Goal: Use online tool/utility: Use online tool/utility

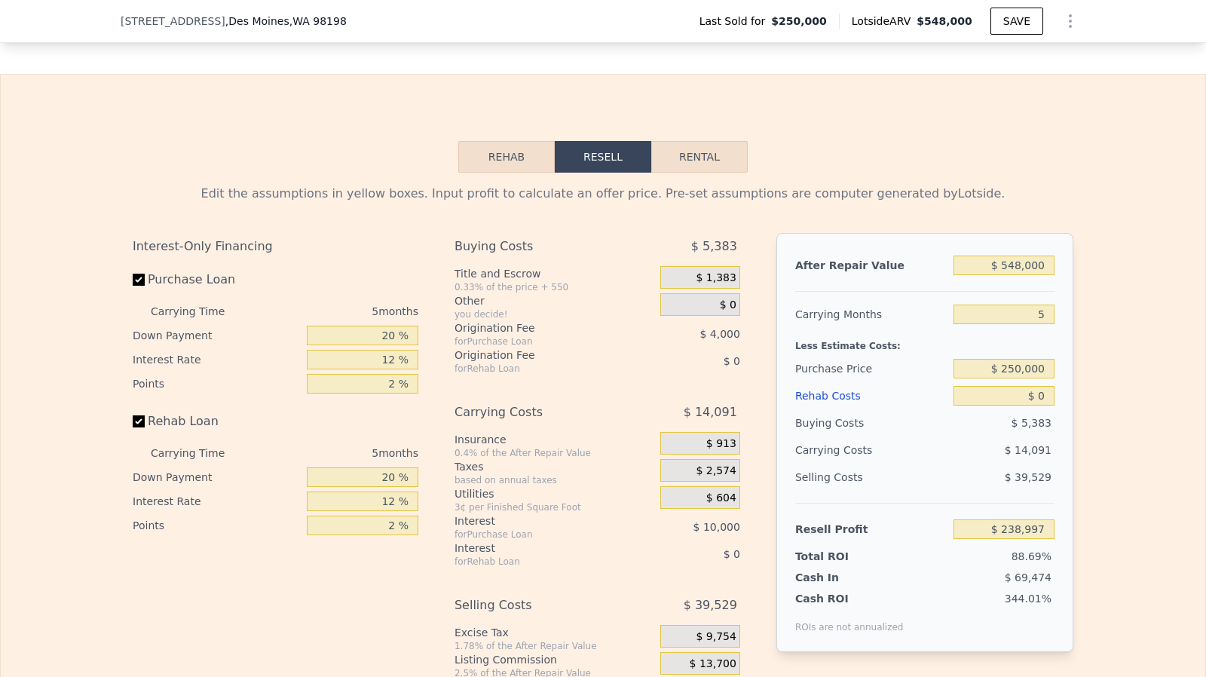
scroll to position [2384, 0]
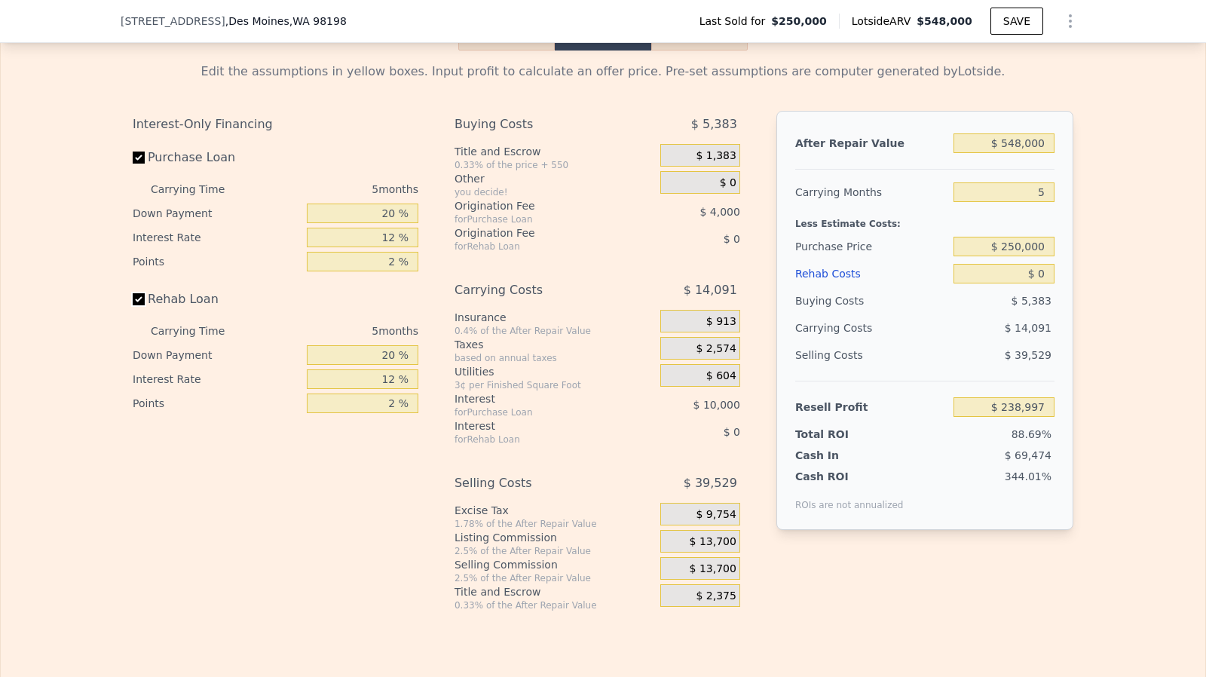
click at [136, 305] on input "Rehab Loan" at bounding box center [139, 299] width 12 height 12
checkbox input "false"
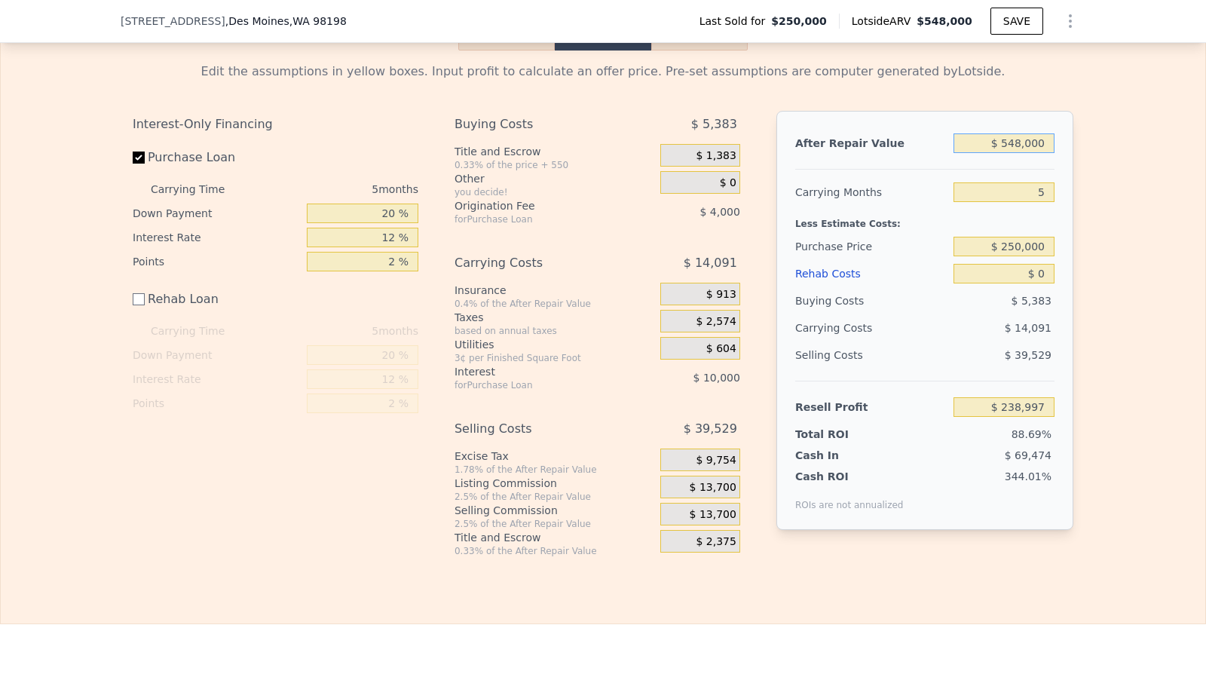
click at [1045, 153] on input "$ 548,000" at bounding box center [1003, 143] width 101 height 20
type input "$ 55,000"
type input "-$ 218,115"
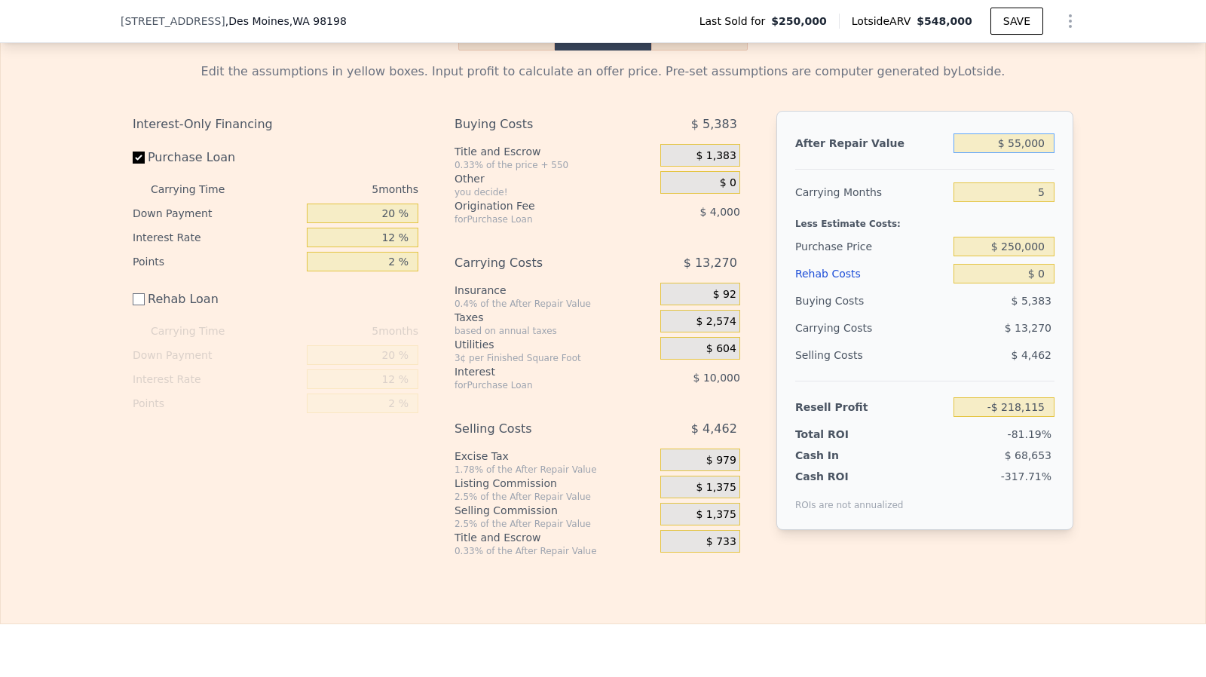
type input "$ 550,000"
type input "$ 240,850"
type input "$ 550,000"
click at [1037, 256] on input "$ 250,000" at bounding box center [1003, 247] width 101 height 20
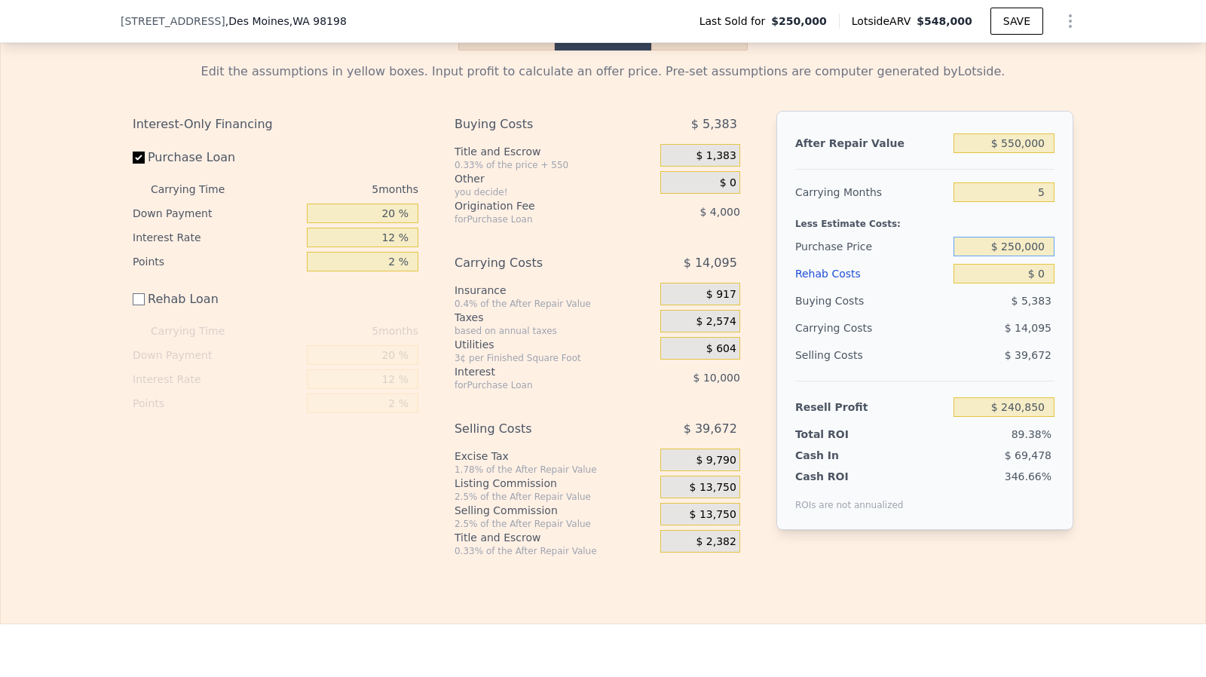
click at [1037, 256] on input "$ 250,000" at bounding box center [1003, 247] width 101 height 20
type input "$ 125,000"
type input "$ 373,267"
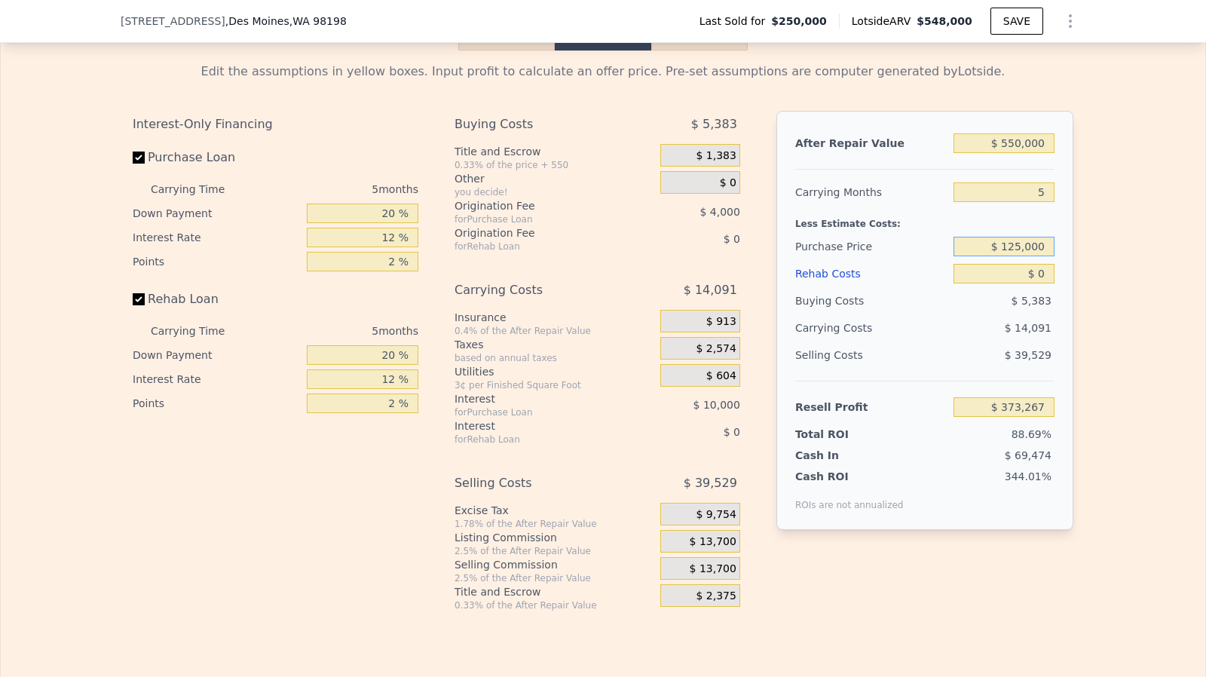
checkbox input "true"
type input "$ 548,000"
click at [1044, 153] on input "$ 548,000" at bounding box center [1003, 143] width 101 height 20
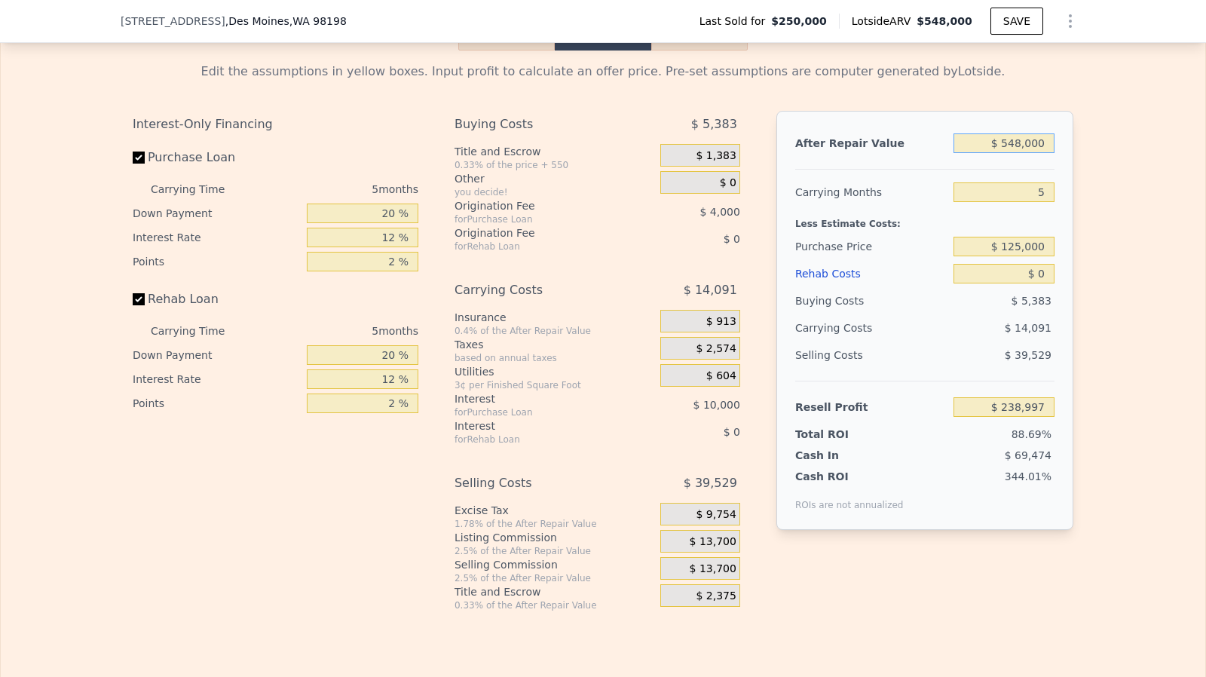
click at [1044, 153] on input "$ 548,000" at bounding box center [1003, 143] width 101 height 20
type input "$ 371,414"
type input "$ 5,300"
type input "-$ 131,781"
type input "$ 53,000"
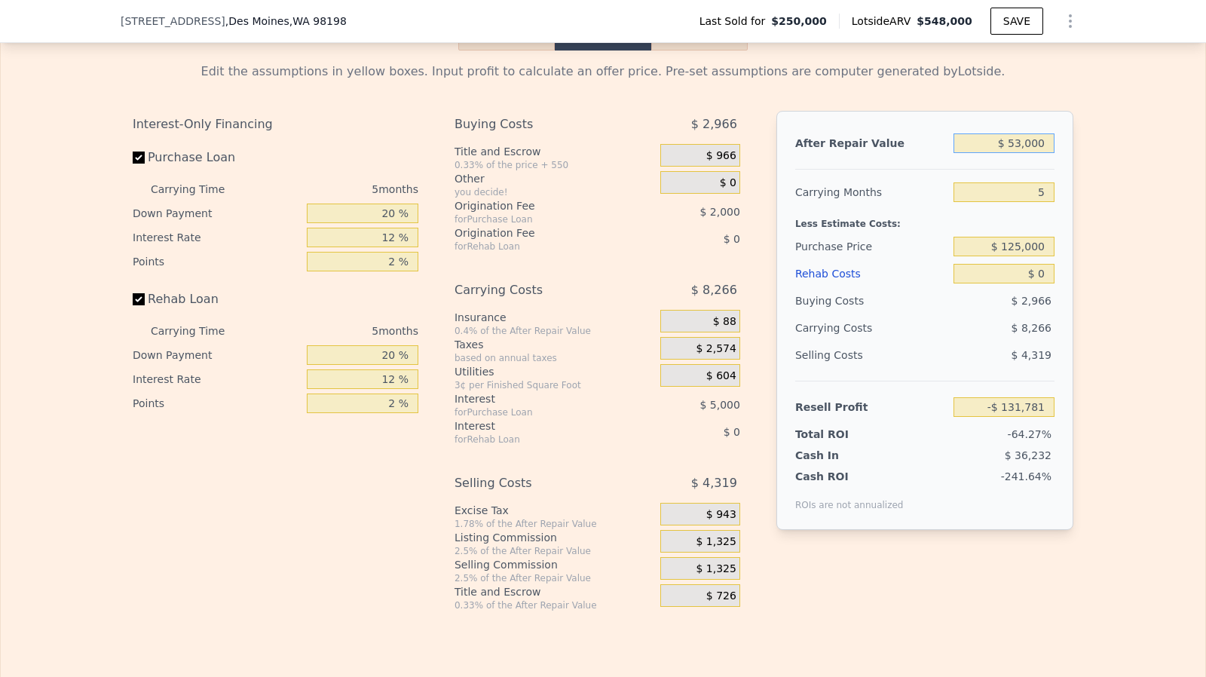
type input "-$ 87,551"
type input "$ 530,000"
type input "$ 354,724"
type input "$ 530,000"
click at [1047, 206] on div "5" at bounding box center [1003, 192] width 101 height 27
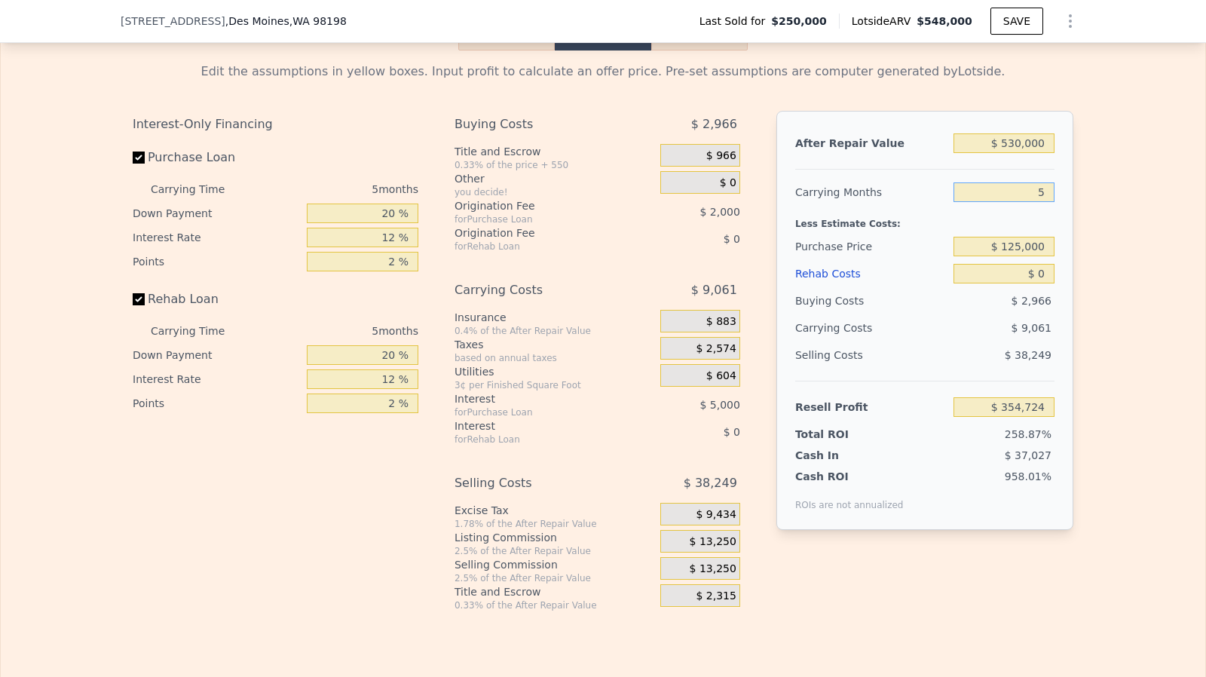
click at [1047, 202] on input "5" at bounding box center [1003, 192] width 101 height 20
click at [1038, 254] on input "$ 125,000" at bounding box center [1003, 247] width 101 height 20
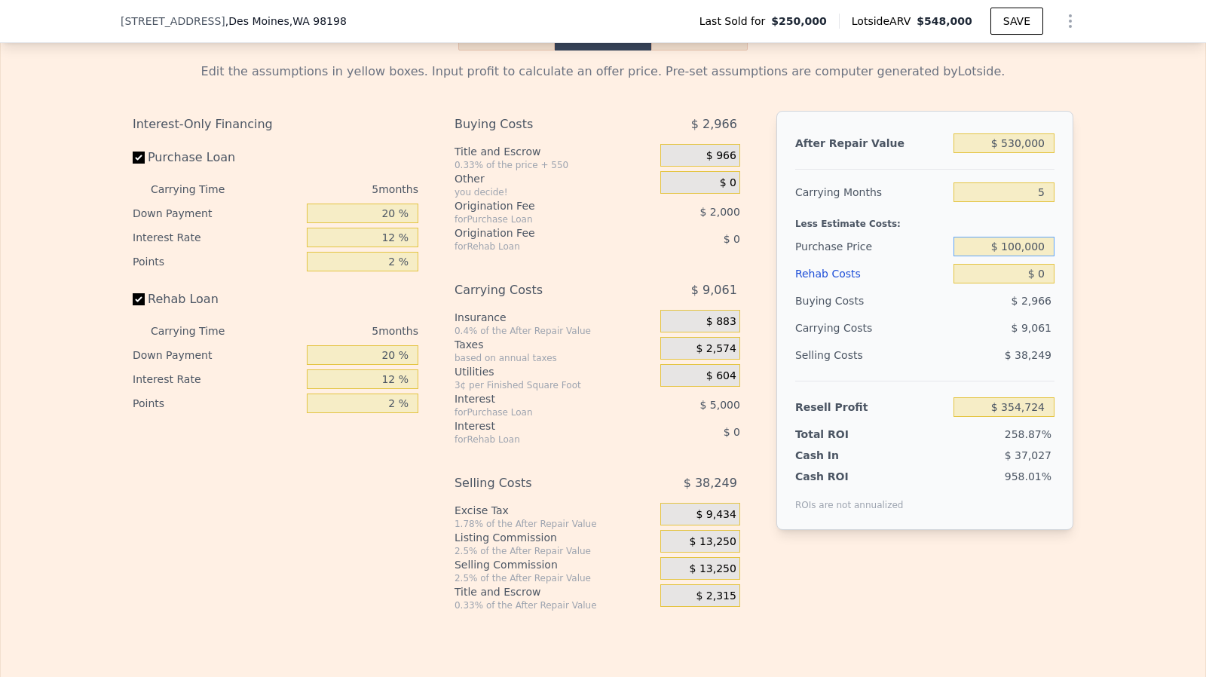
type input "$ 100,000"
click at [133, 305] on input "Rehab Loan" at bounding box center [139, 299] width 12 height 12
checkbox input "false"
type input "$ 381,207"
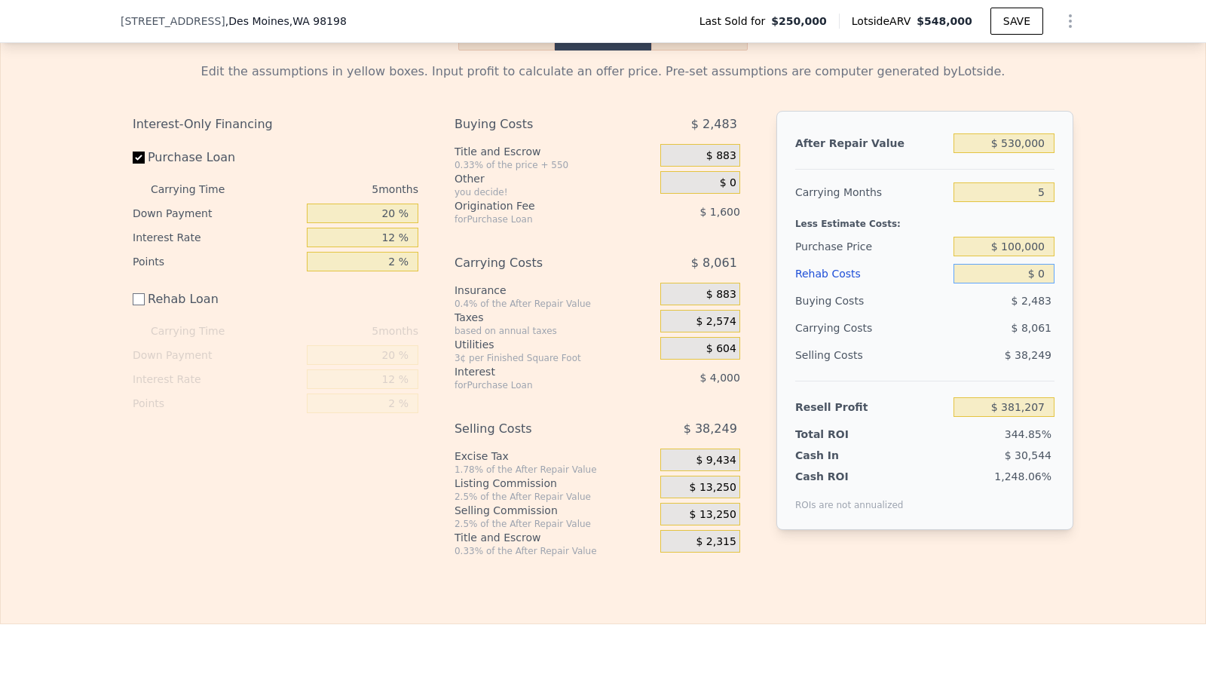
click at [1047, 283] on input "$ 0" at bounding box center [1003, 274] width 101 height 20
click at [1034, 256] on input "$ 100,000" at bounding box center [1003, 247] width 101 height 20
click at [1041, 283] on input "$ 0" at bounding box center [1003, 274] width 101 height 20
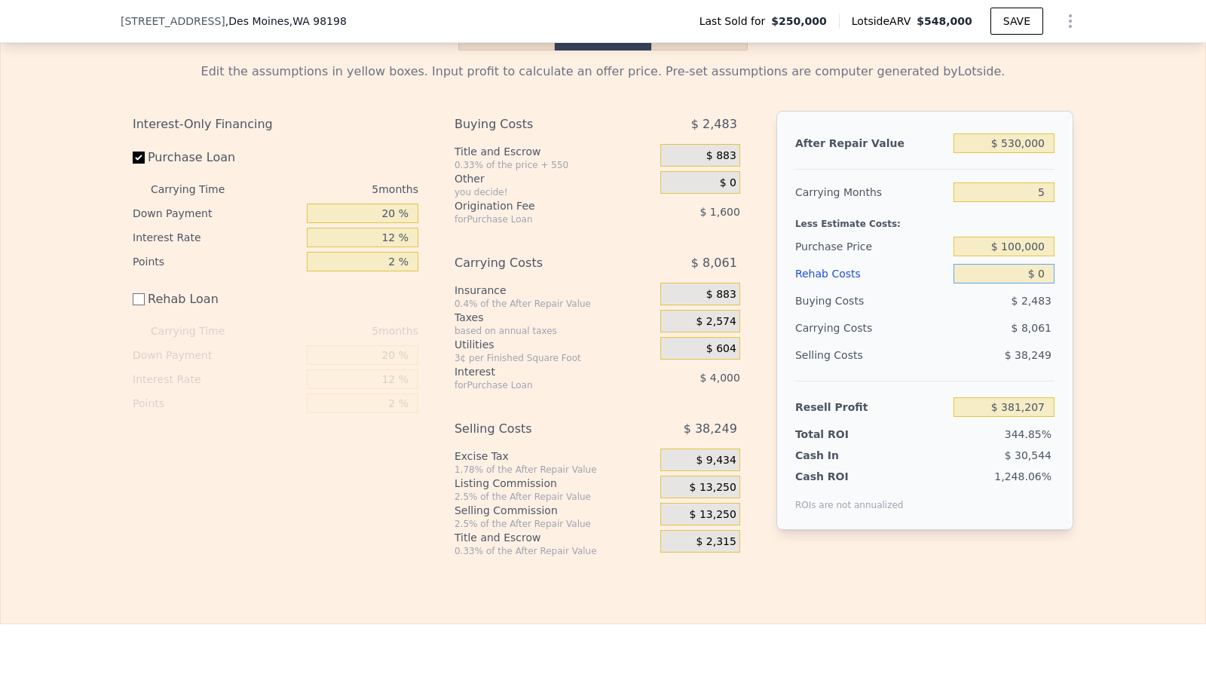
click at [1041, 283] on input "$ 0" at bounding box center [1003, 274] width 101 height 20
type input "$ 100,000"
type input "$ 281,207"
type input "$ 100,000"
click at [1029, 256] on input "$ 100,000" at bounding box center [1003, 247] width 101 height 20
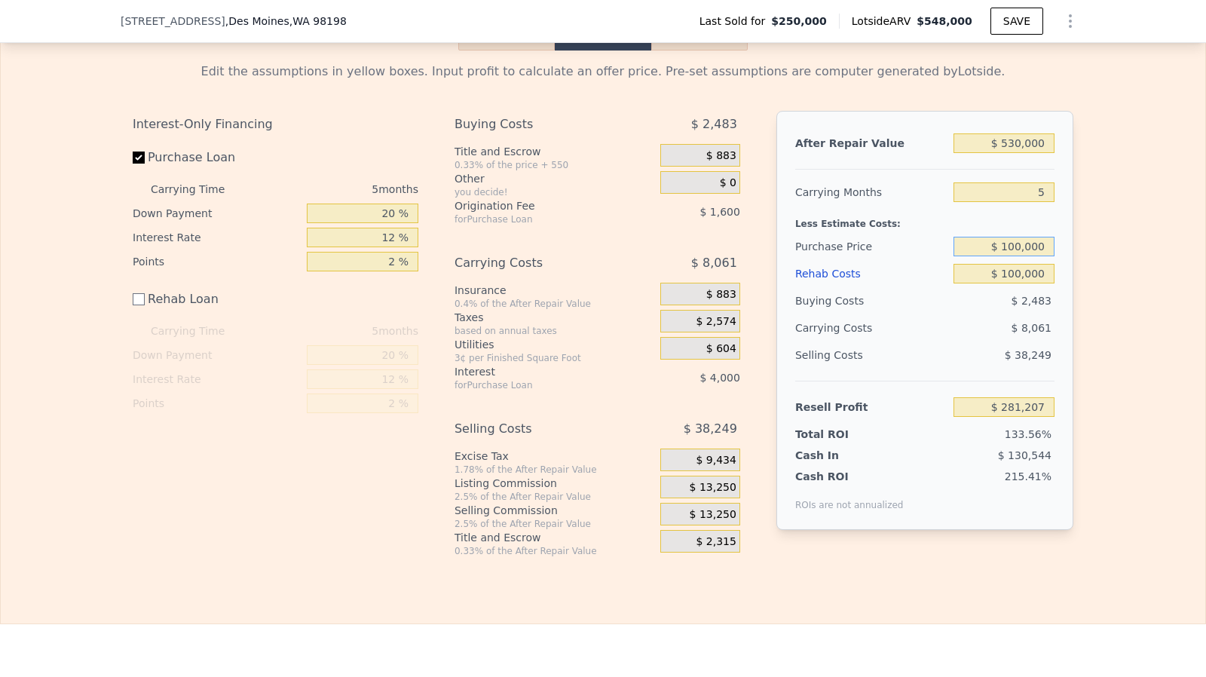
click at [1029, 256] on input "$ 100,000" at bounding box center [1003, 247] width 101 height 20
type input "$ 280,000"
click at [1023, 283] on input "$ 100,000" at bounding box center [1003, 274] width 101 height 20
type input "$ 90,528"
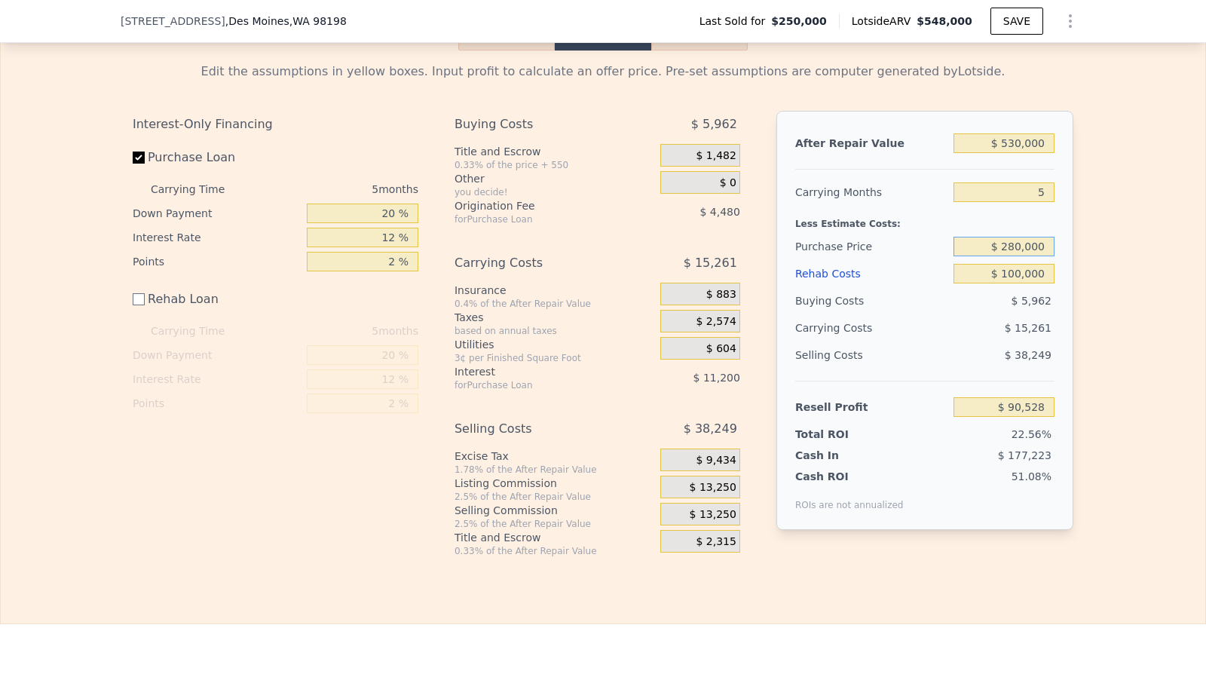
click at [1020, 256] on input "$ 280,000" at bounding box center [1003, 247] width 101 height 20
type input "$ 310,000"
click at [1020, 283] on input "$ 100,000" at bounding box center [1003, 274] width 101 height 20
type input "$ 58,748"
click at [1025, 256] on input "$ 310,000" at bounding box center [1003, 247] width 101 height 20
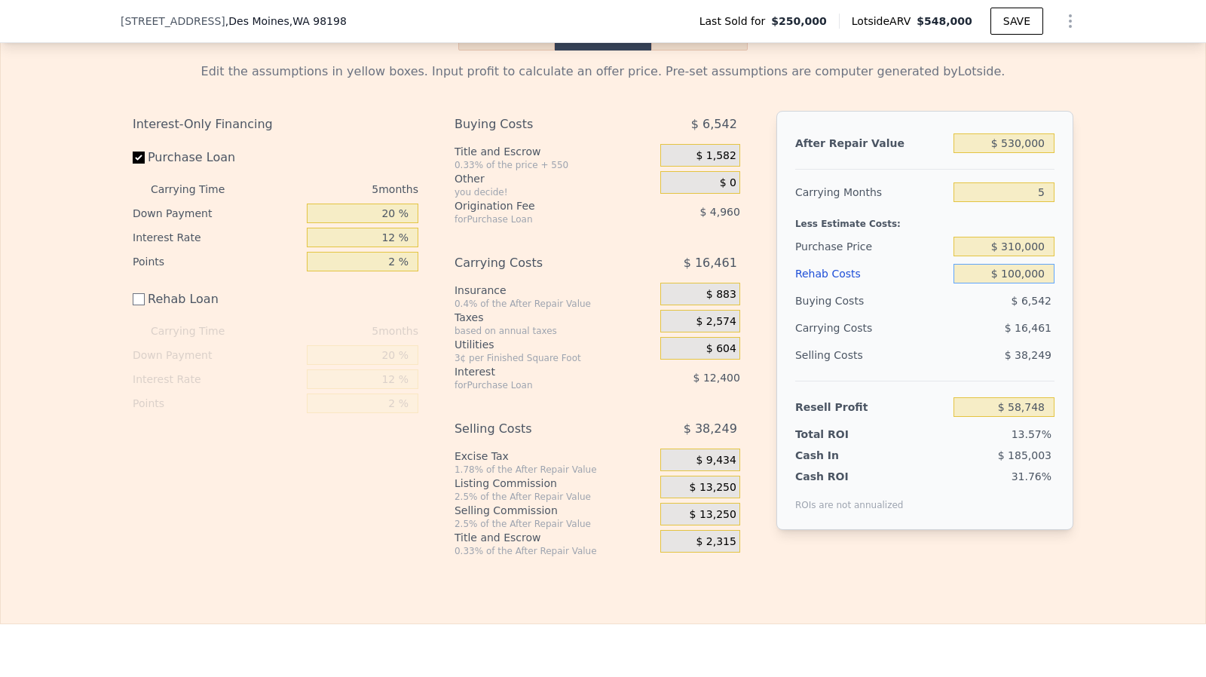
click at [1019, 283] on input "$ 100,000" at bounding box center [1003, 274] width 101 height 20
click at [1018, 256] on input "$ 310,000" at bounding box center [1003, 247] width 101 height 20
click at [1029, 283] on input "$ 100,000" at bounding box center [1003, 274] width 101 height 20
click at [1022, 283] on input "$ 100,000" at bounding box center [1003, 274] width 101 height 20
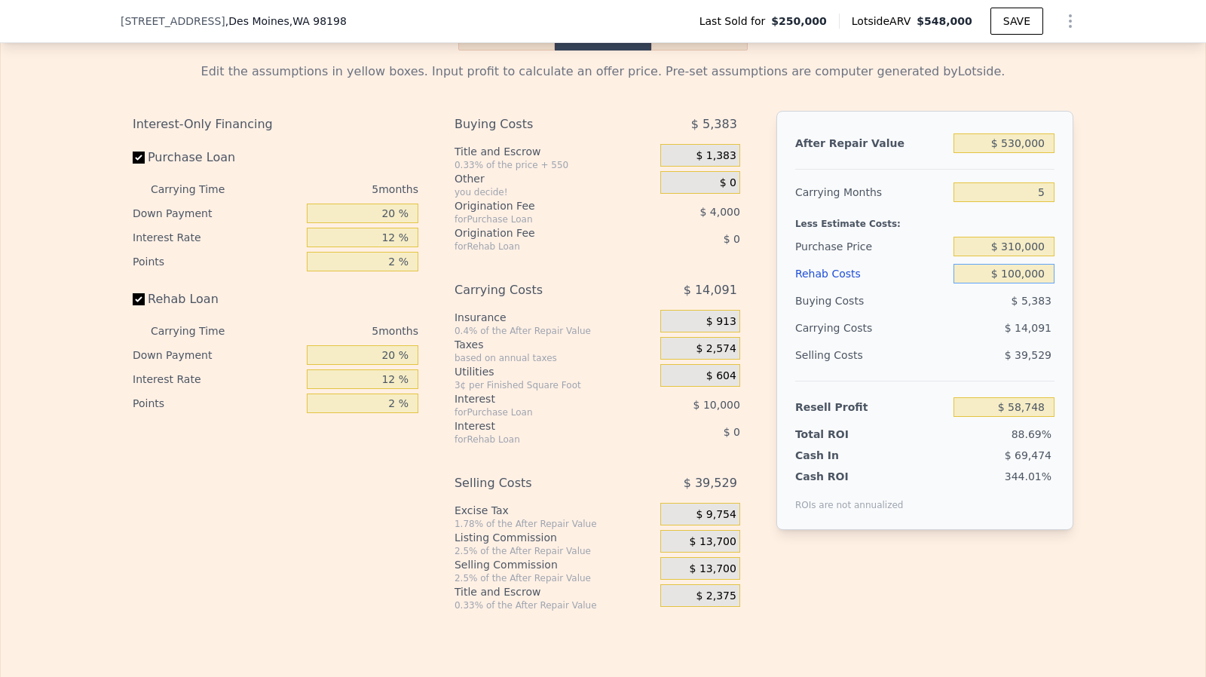
checkbox input "true"
type input "$ 548,000"
type input "$ 0"
type input "$ 238,997"
click at [1022, 283] on input "$ 0" at bounding box center [1003, 274] width 101 height 20
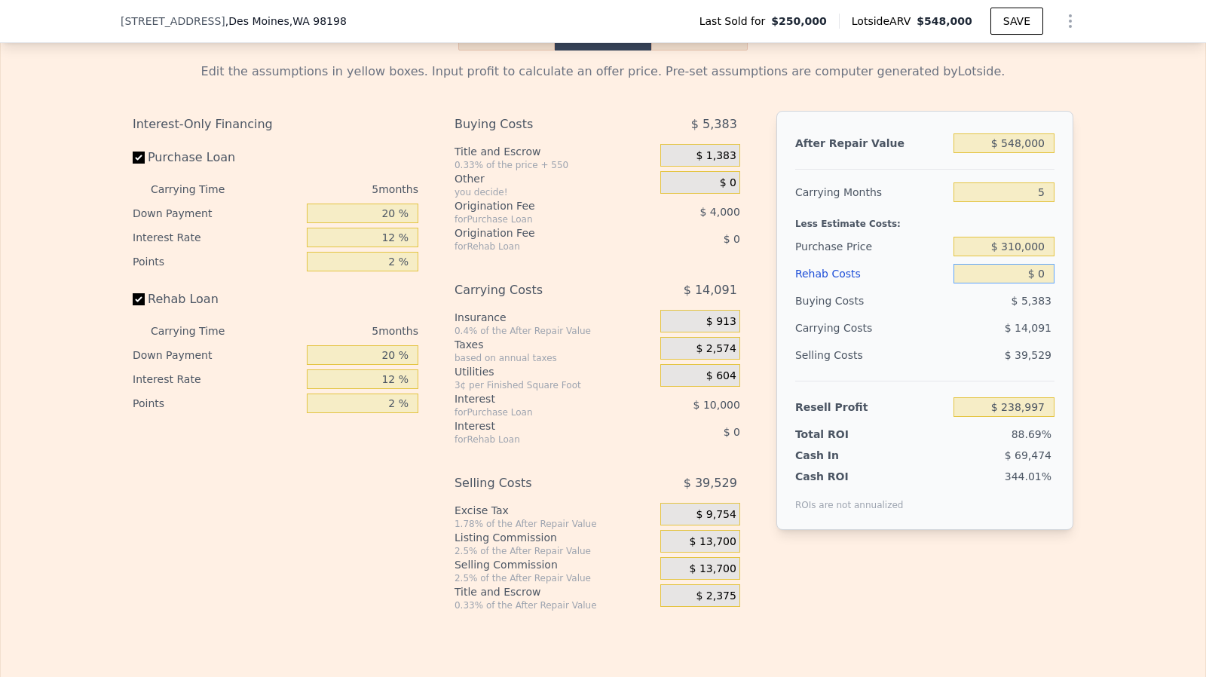
click at [1047, 283] on input "$ 0" at bounding box center [1003, 274] width 101 height 20
type input "$ 900"
type input "$ 238,048"
type input "$ 9,000"
type input "$ 229,493"
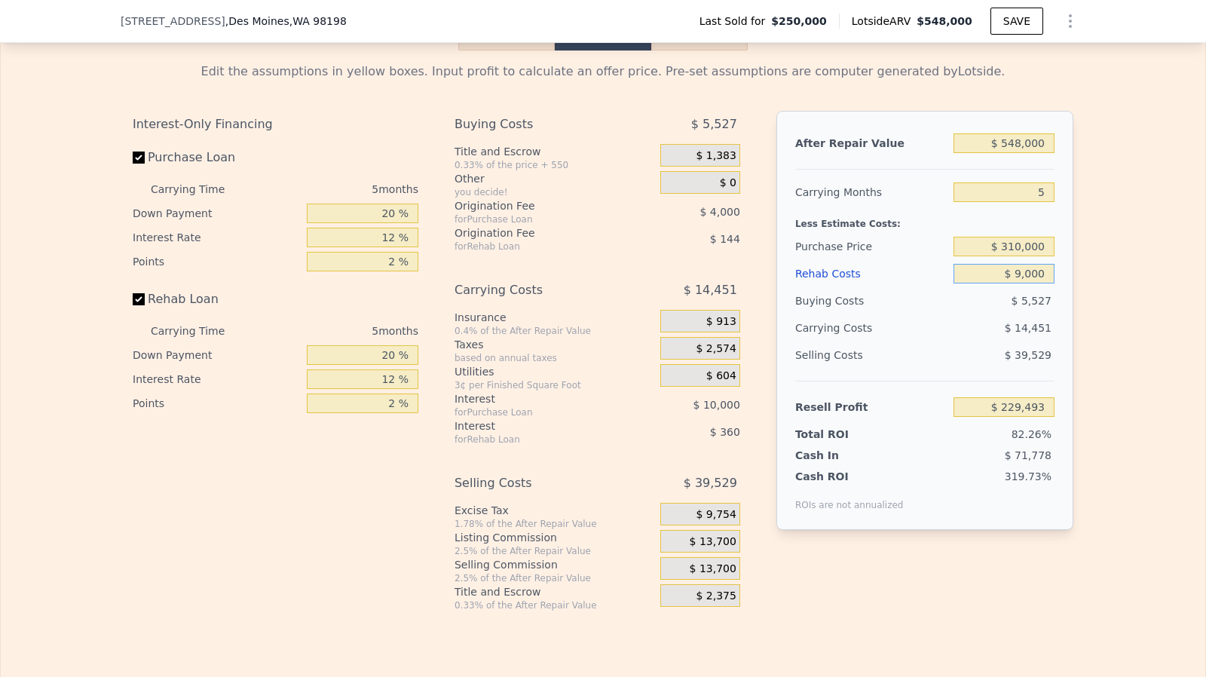
type input "$ 90,000"
type input "$ 143,957"
type input "$ 90,000"
click at [1040, 252] on input "$ 310,000" at bounding box center [1003, 247] width 101 height 20
click at [707, 549] on span "$ 13,700" at bounding box center [713, 542] width 47 height 14
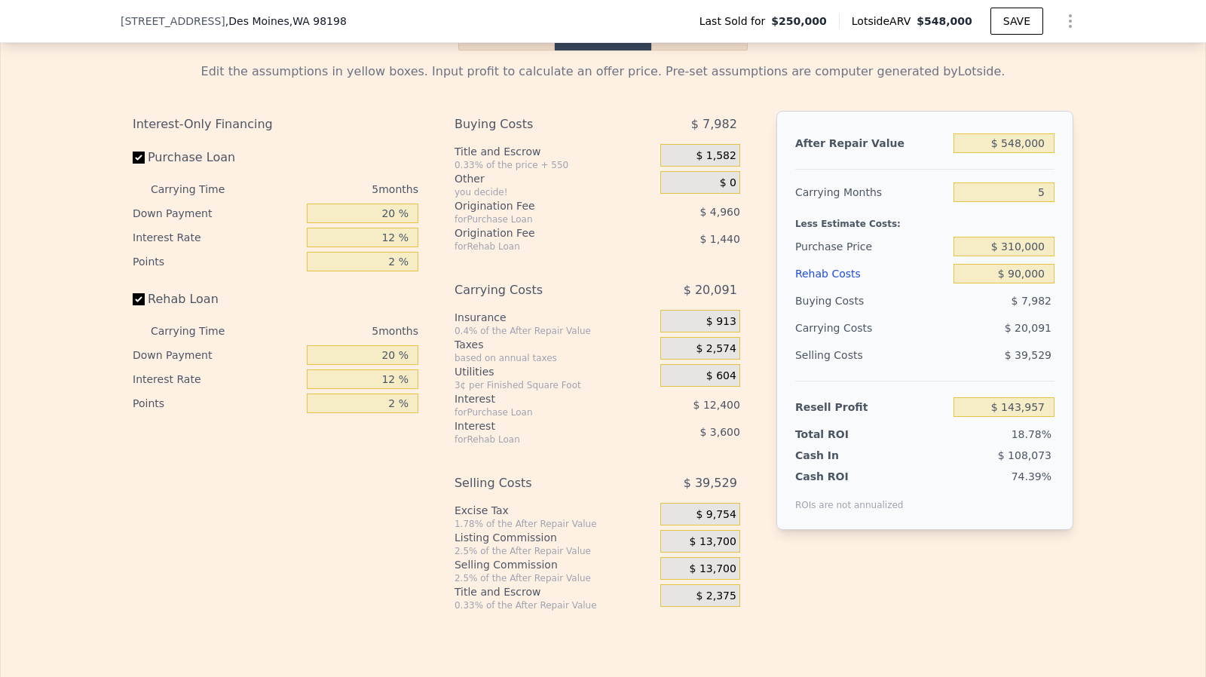
type input "$ 80,398"
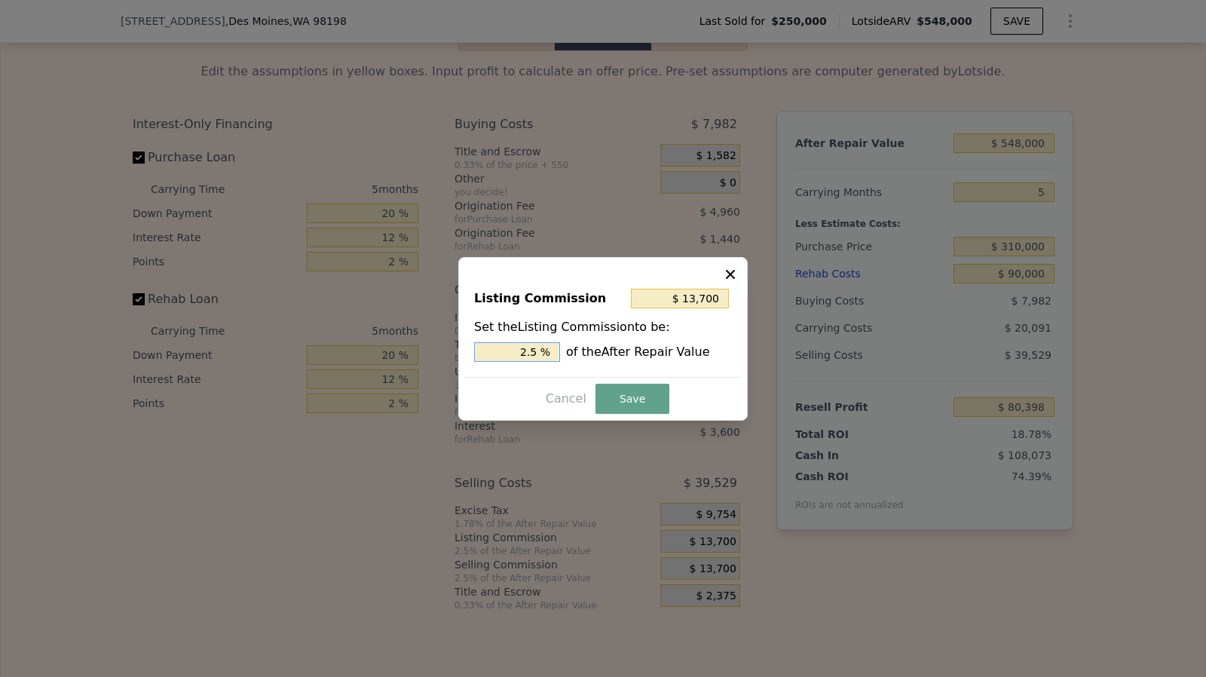
click at [548, 346] on input "2.5 %" at bounding box center [517, 352] width 86 height 20
type input "$ 10,960"
type input "2 %"
type input "$ 5,480"
type input "1. %"
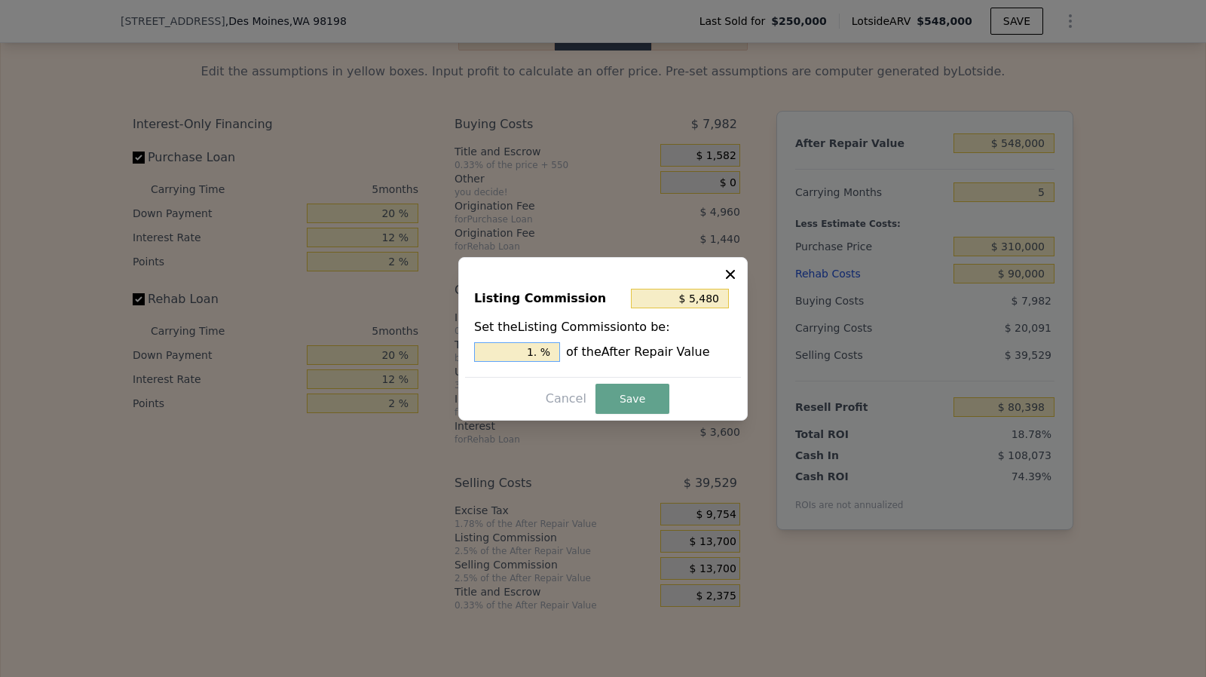
type input "$ 8,220"
type input "1.5 %"
click at [635, 400] on button "Save" at bounding box center [632, 399] width 74 height 30
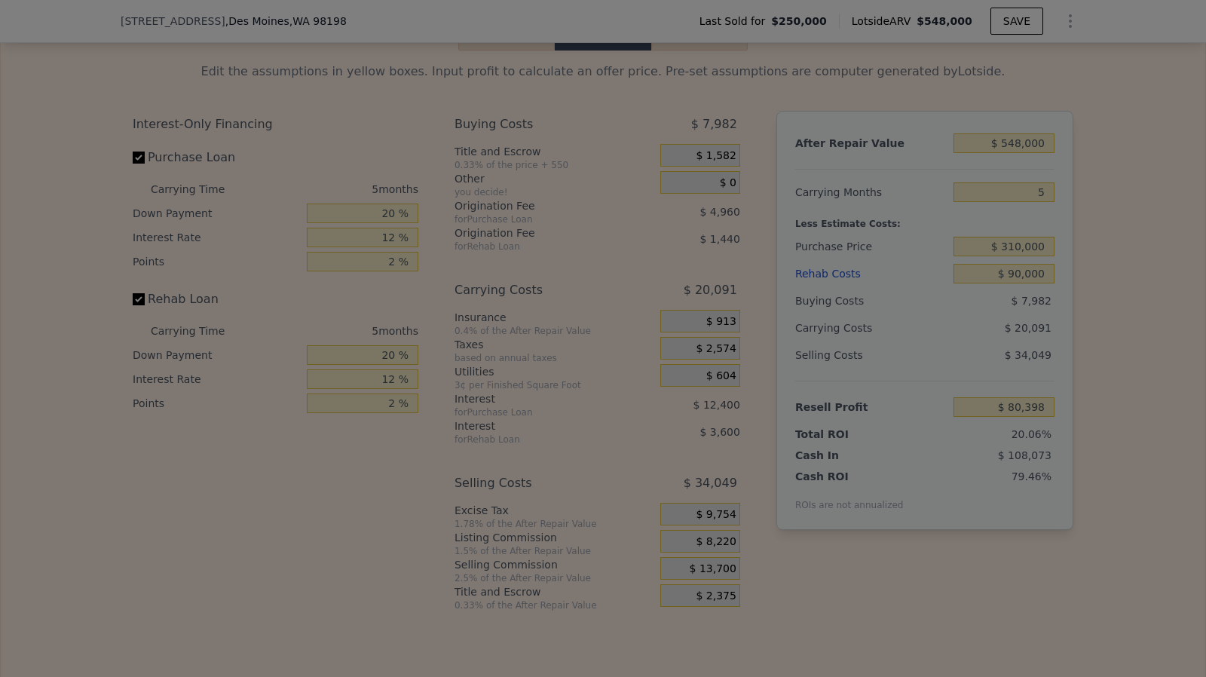
type input "$ 85,878"
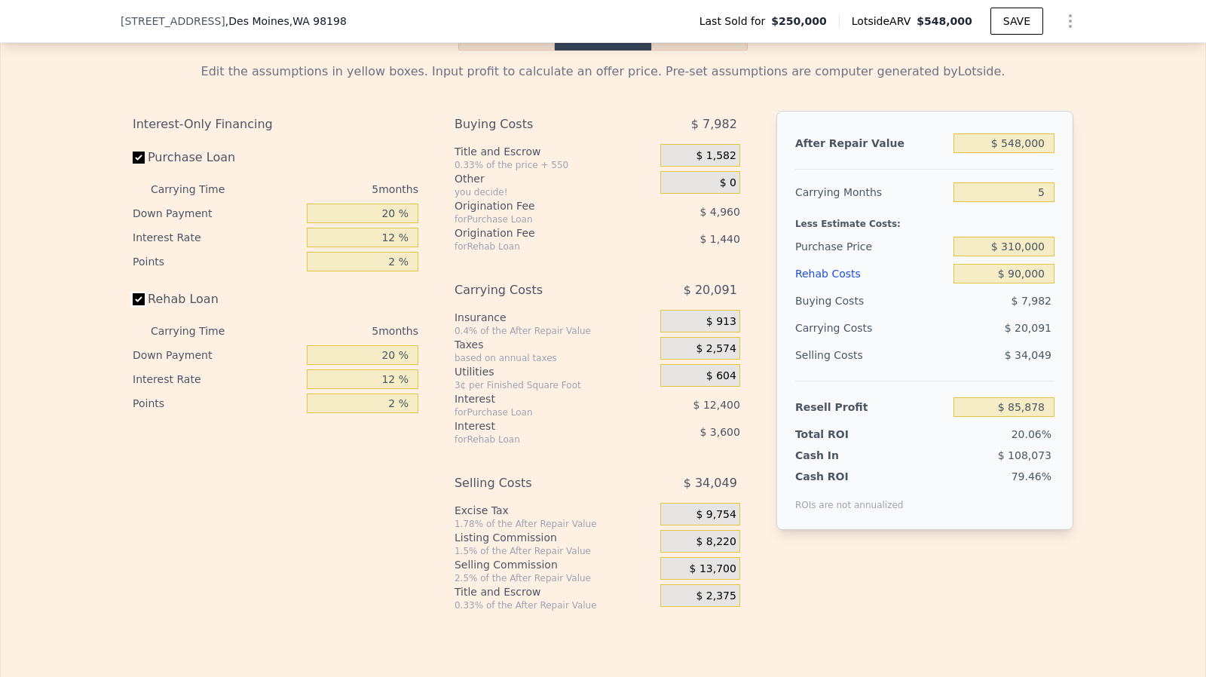
click at [133, 305] on input "Rehab Loan" at bounding box center [139, 299] width 12 height 12
checkbox input "false"
type input "$ 90,918"
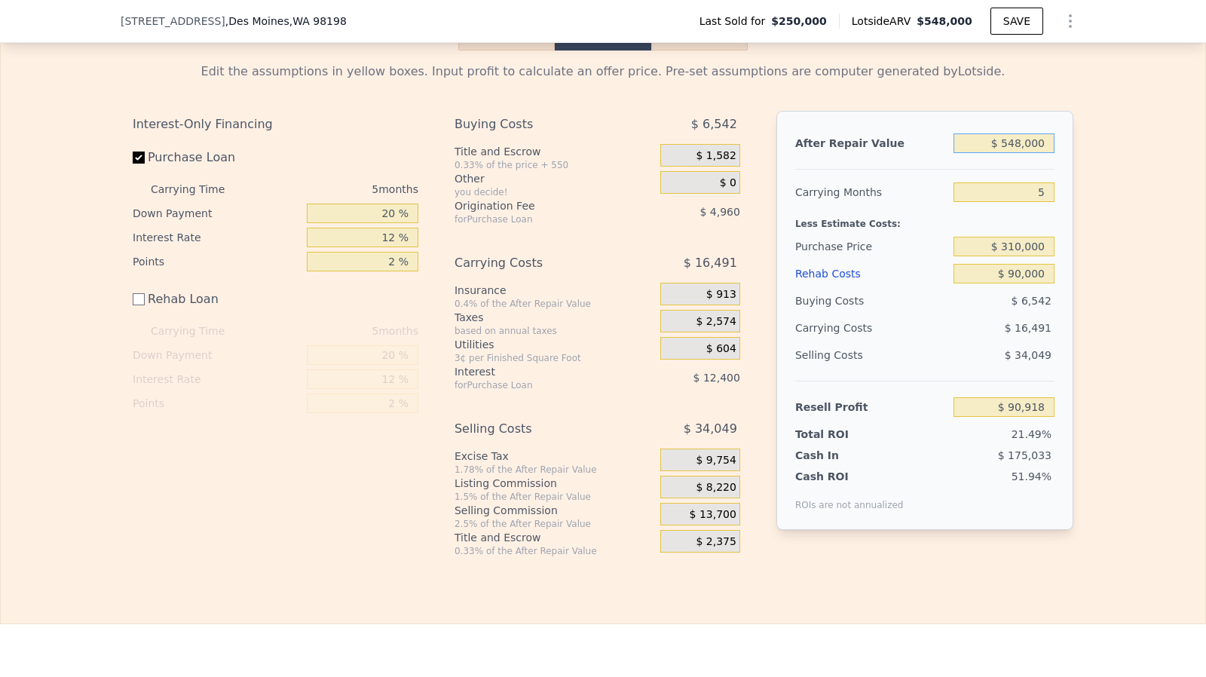
click at [1023, 153] on input "$ 548,000" at bounding box center [1003, 143] width 101 height 20
type input "$ 550"
type input "-$ 422,155"
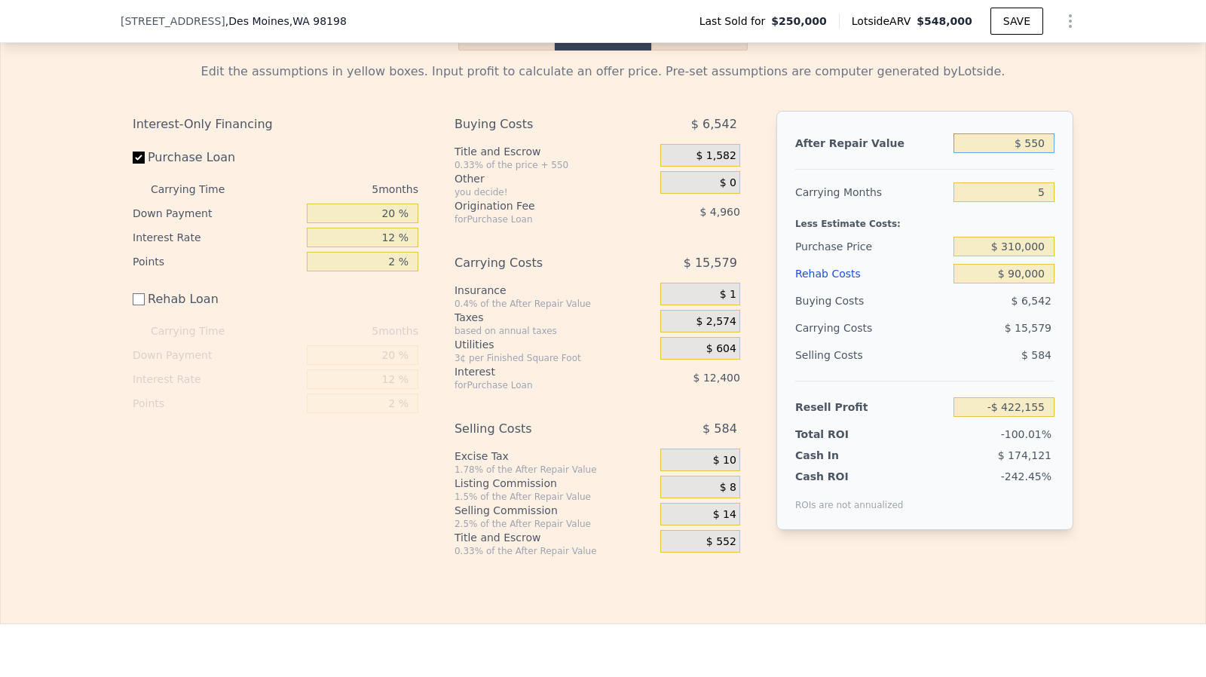
type input "$ 5,500"
type input "-$ 417,516"
type input "$ 55,000"
type input "-$ 371,124"
type input "$ 550,000"
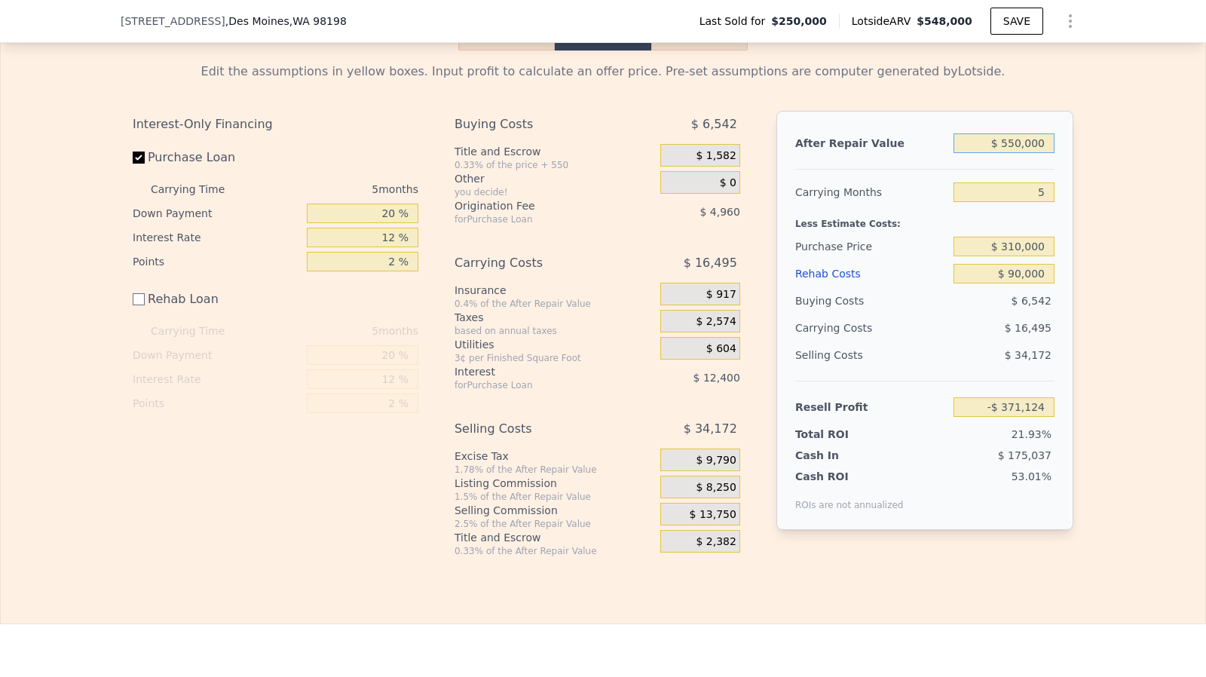
type input "$ 92,791"
type input "$ 550,000"
click at [1037, 249] on div "$ 310,000" at bounding box center [1003, 246] width 101 height 27
click at [1016, 256] on input "$ 310,000" at bounding box center [1003, 247] width 101 height 20
click at [1021, 256] on input "$ 310,000" at bounding box center [1003, 247] width 101 height 20
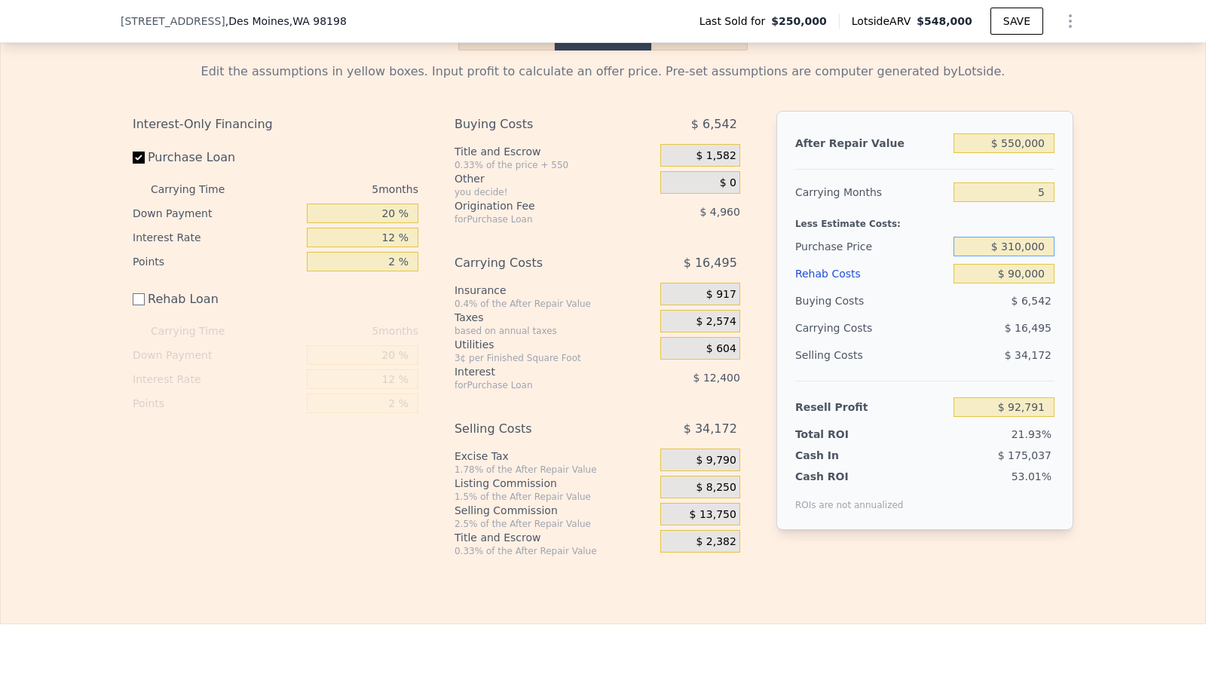
type input "$ 310,000"
click at [1033, 153] on input "$ 550,000" at bounding box center [1003, 143] width 101 height 20
type input "$ 530"
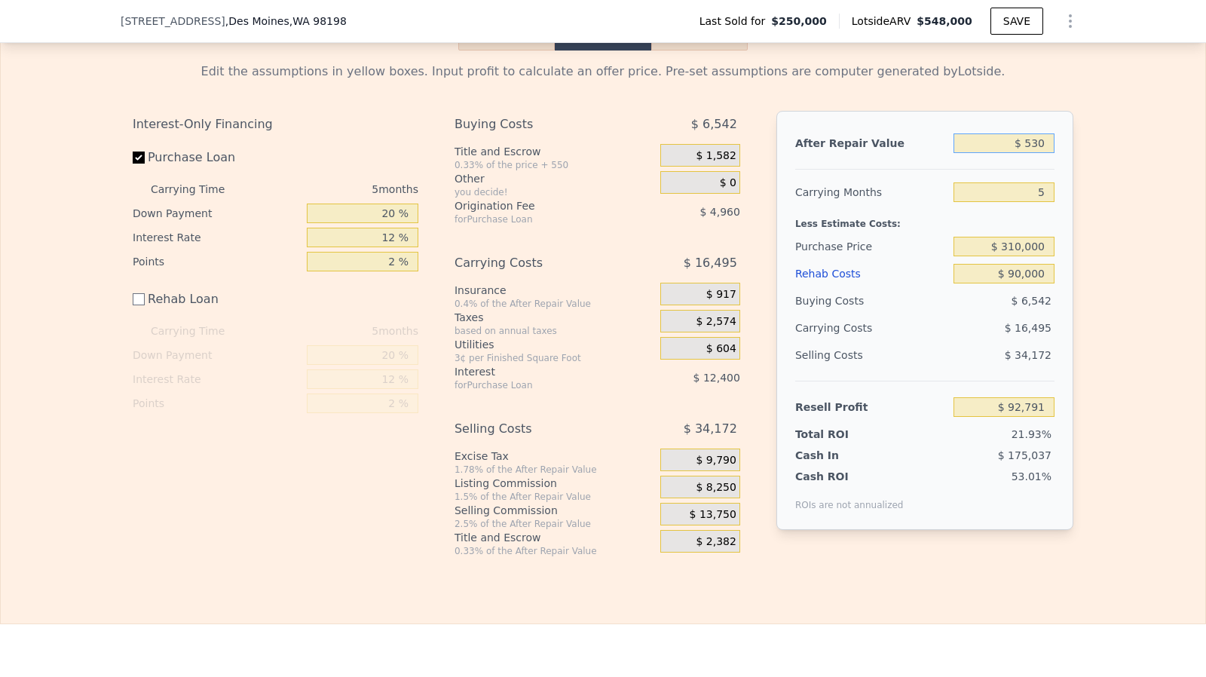
type input "-$ 422,173"
type input "$ 5,300"
type input "-$ 417,704"
type input "$ 53,000"
type input "-$ 372,997"
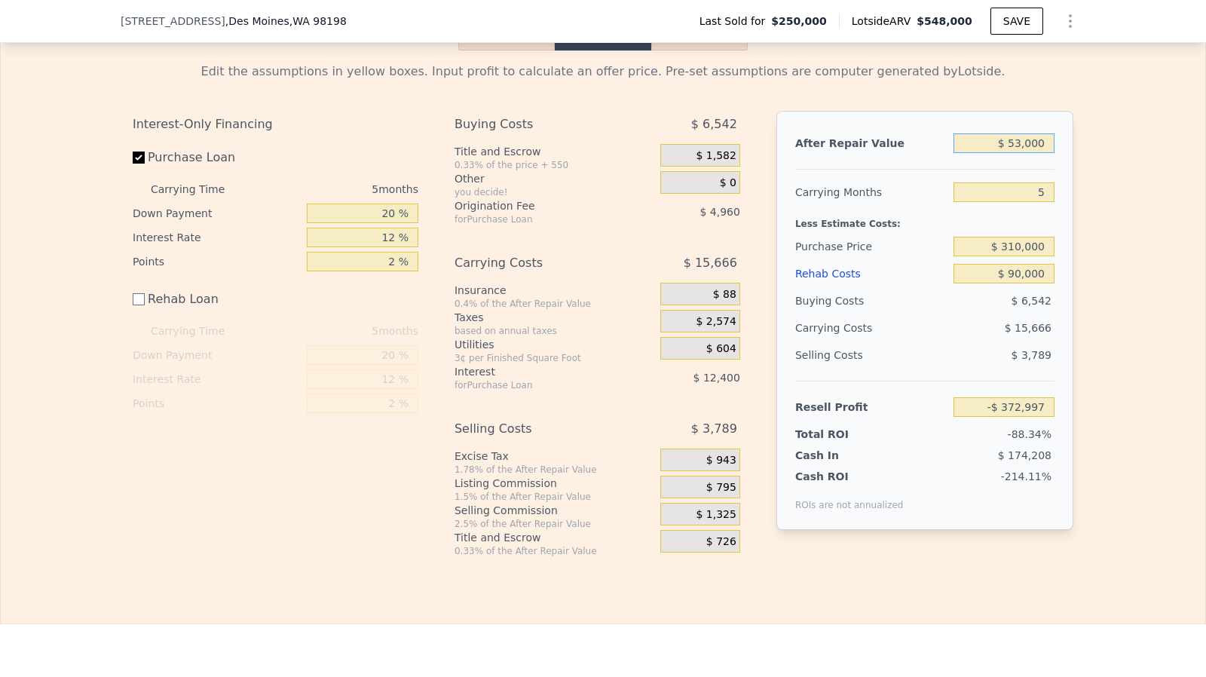
type input "$ 530,000"
type input "$ 74,048"
type input "$ 530,000"
click at [1040, 256] on input "$ 310,000" at bounding box center [1003, 247] width 101 height 20
click at [1020, 283] on input "$ 90,000" at bounding box center [1003, 274] width 101 height 20
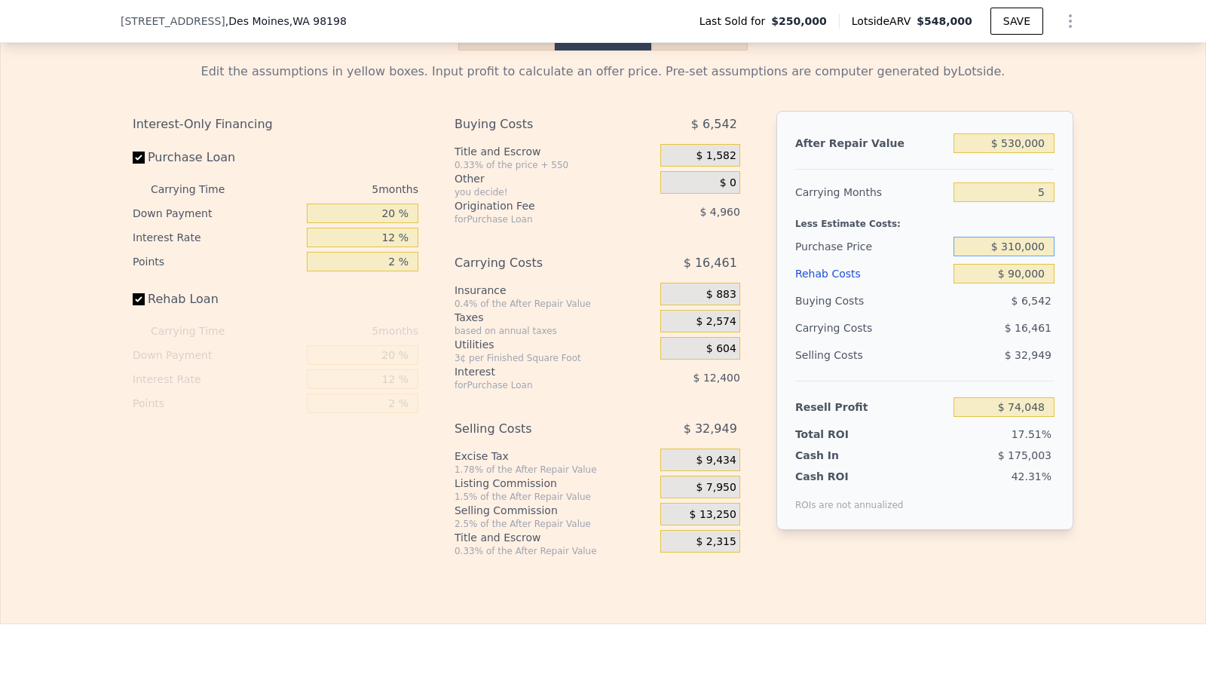
click at [1031, 256] on input "$ 310,000" at bounding box center [1003, 247] width 101 height 20
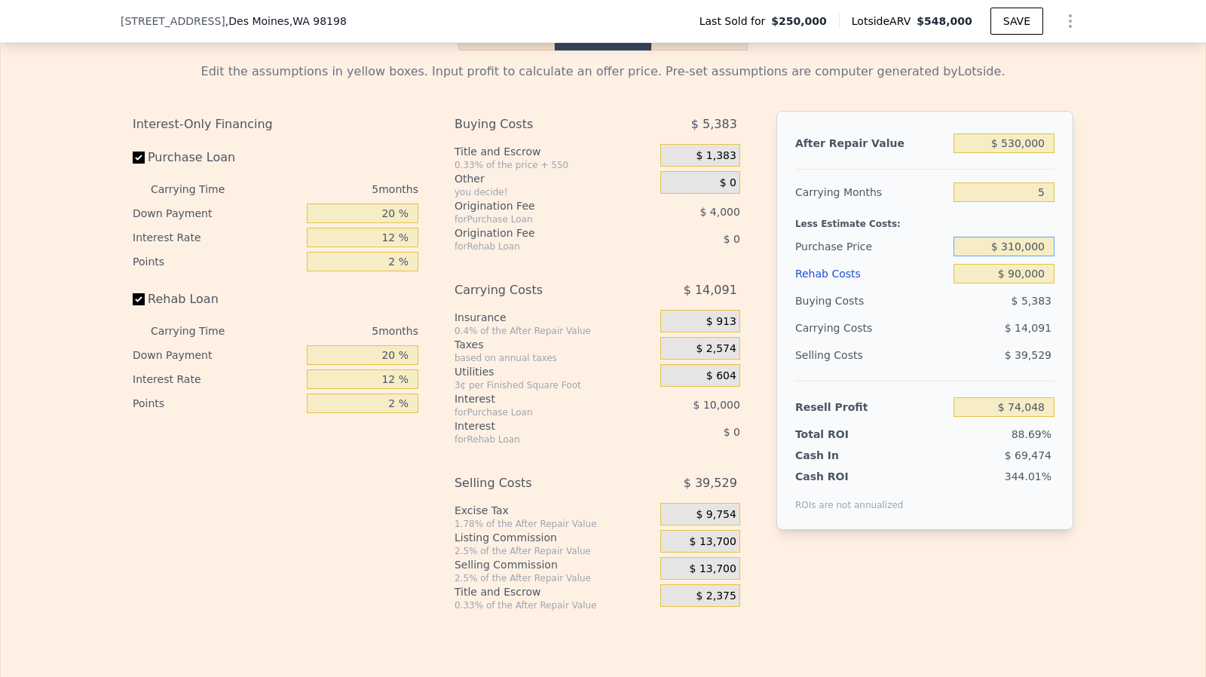
checkbox input "true"
type input "$ 548,000"
type input "$ 0"
type input "$ 238,997"
click at [1028, 256] on input "$ 310,000" at bounding box center [1003, 247] width 101 height 20
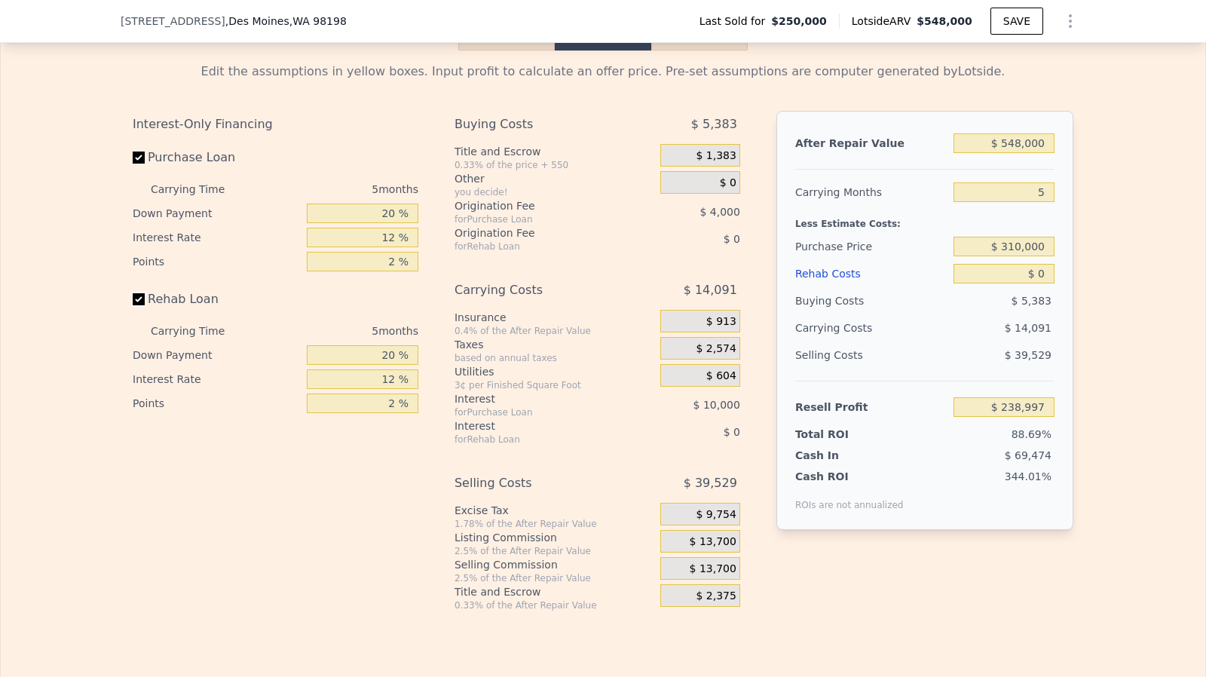
click at [133, 305] on input "Rehab Loan" at bounding box center [139, 299] width 12 height 12
checkbox input "false"
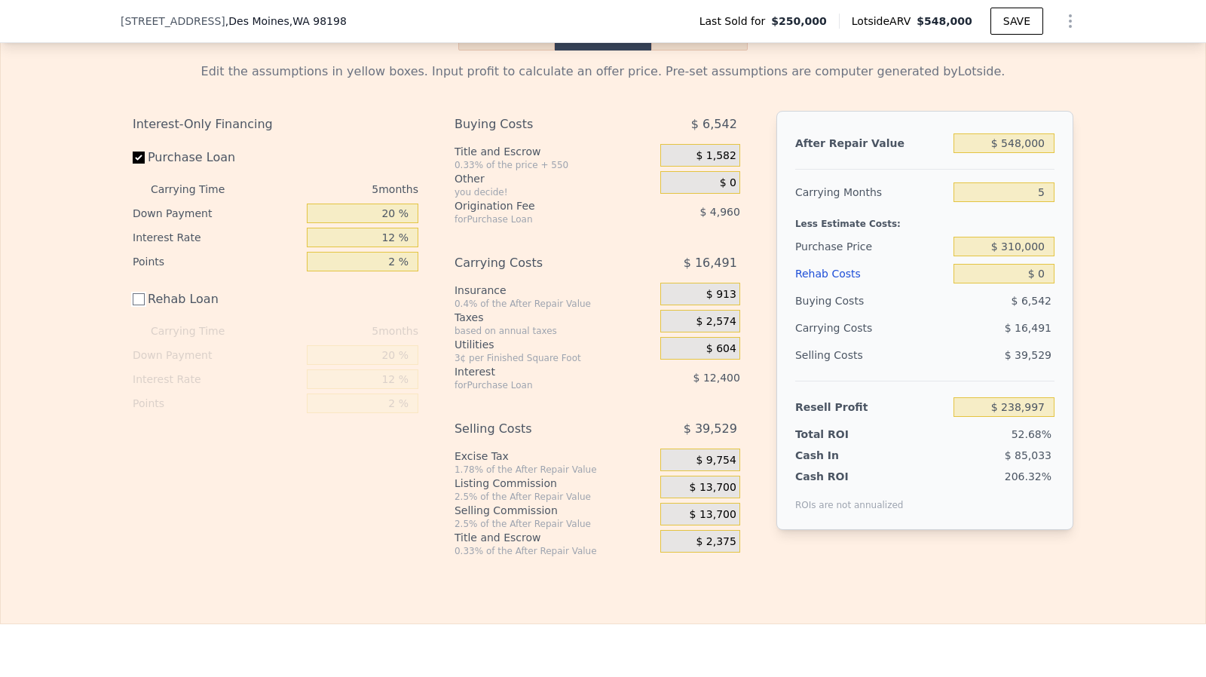
type input "$ 175,438"
